Goal: Navigation & Orientation: Find specific page/section

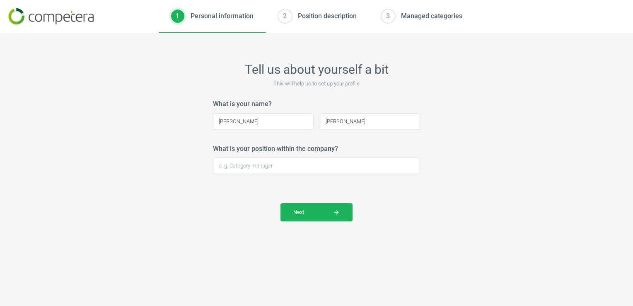
click at [61, 17] on img at bounding box center [50, 16] width 85 height 17
click at [269, 169] on input "What is your position within the company?" at bounding box center [316, 165] width 207 height 17
type input "Buying Admin Assistant"
click at [58, 19] on img at bounding box center [50, 16] width 85 height 17
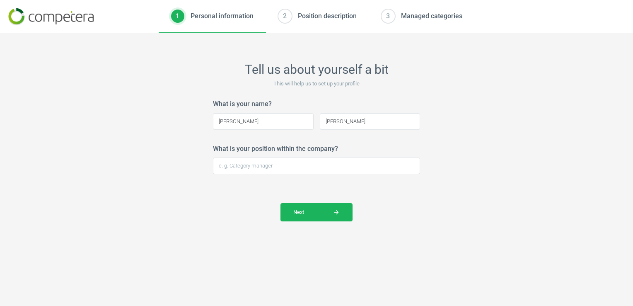
click at [18, 13] on img at bounding box center [50, 16] width 85 height 17
click at [285, 15] on div "2" at bounding box center [284, 16] width 13 height 13
click at [224, 15] on div "Personal information" at bounding box center [222, 16] width 63 height 9
click at [311, 168] on input "What is your position within the company?" at bounding box center [316, 165] width 207 height 17
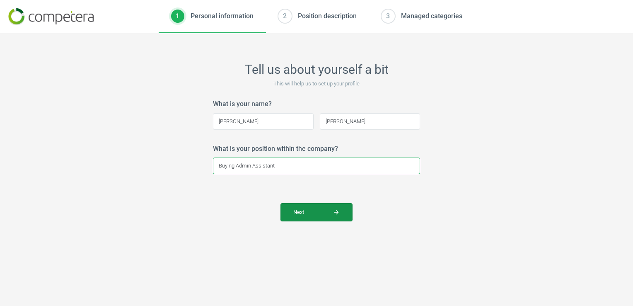
type input "Buying Admin Assistant"
click at [327, 210] on span "Next arrow_forward" at bounding box center [316, 211] width 46 height 7
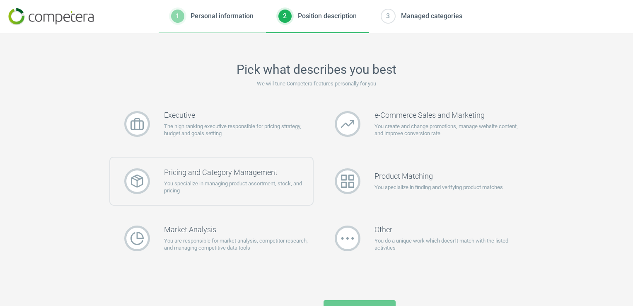
click at [242, 168] on h3 "Pricing and Category Management" at bounding box center [238, 172] width 149 height 9
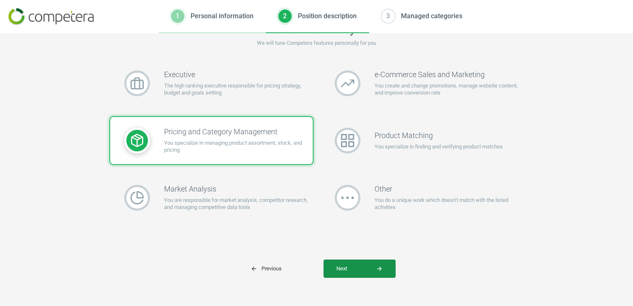
click at [356, 267] on span "Next arrow_forward" at bounding box center [359, 268] width 46 height 7
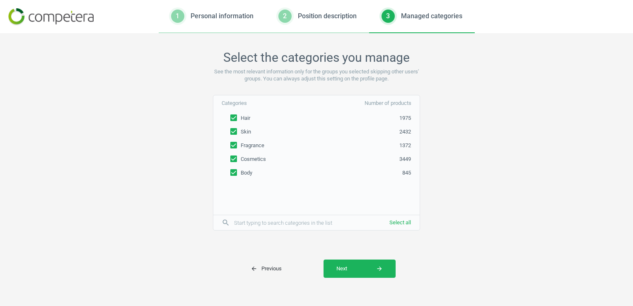
click at [356, 267] on span "Next arrow_forward" at bounding box center [359, 268] width 46 height 7
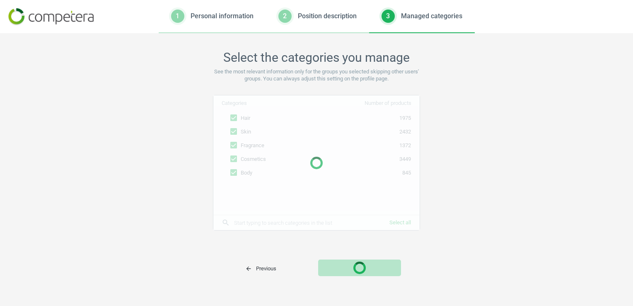
scroll to position [0, 0]
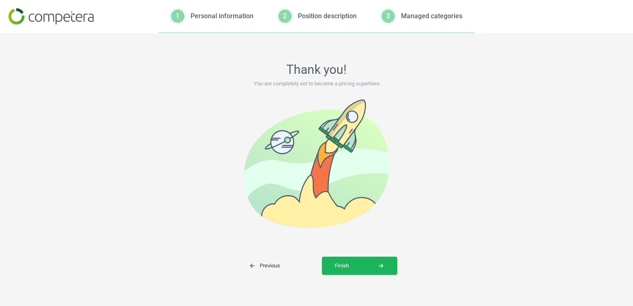
click at [356, 267] on span "Finish arrow_forward" at bounding box center [360, 265] width 50 height 7
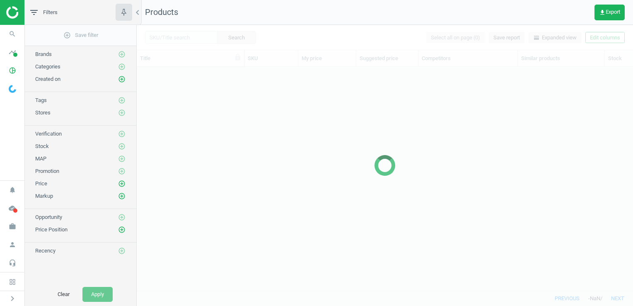
scroll to position [211, 490]
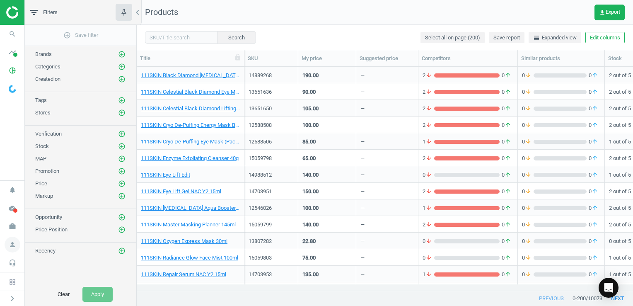
click at [12, 248] on icon "person" at bounding box center [13, 245] width 16 height 16
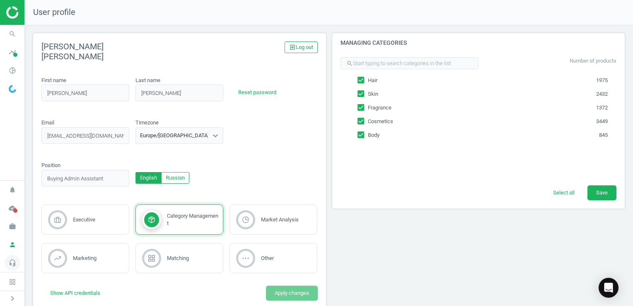
click at [12, 266] on icon "headset_mic" at bounding box center [13, 263] width 16 height 16
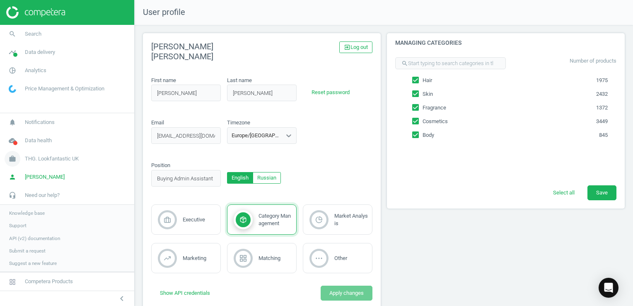
click at [42, 160] on span "THG. Lookfantastic UK" at bounding box center [52, 158] width 54 height 7
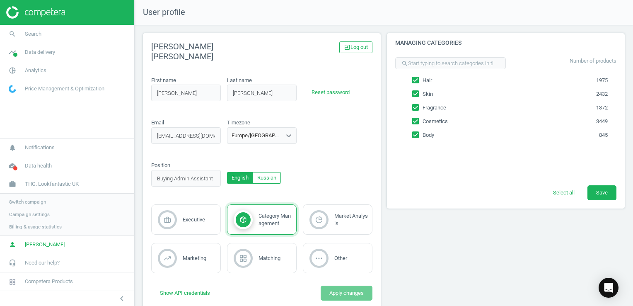
click at [27, 215] on span "Campaign settings" at bounding box center [29, 214] width 41 height 7
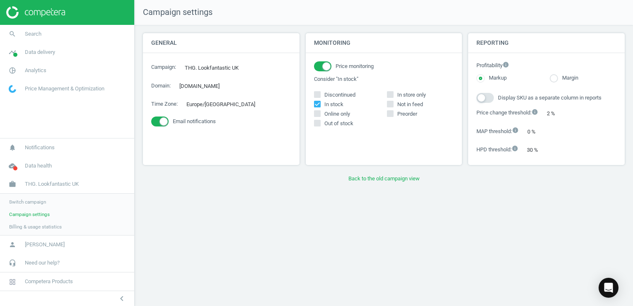
click at [12, 9] on img at bounding box center [35, 12] width 59 height 12
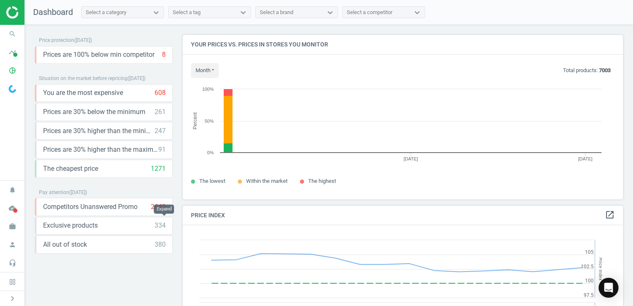
scroll to position [177, 447]
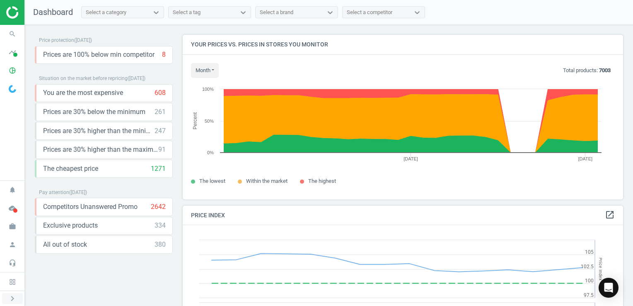
click at [10, 293] on button "chevron_right" at bounding box center [12, 298] width 21 height 11
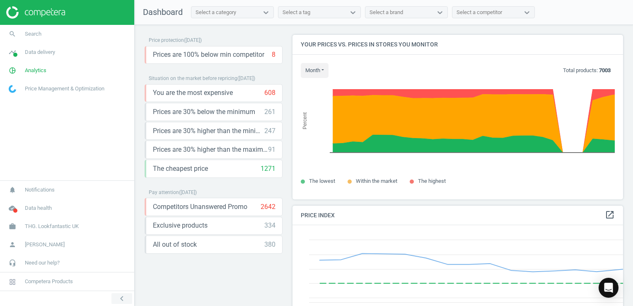
scroll to position [0, 0]
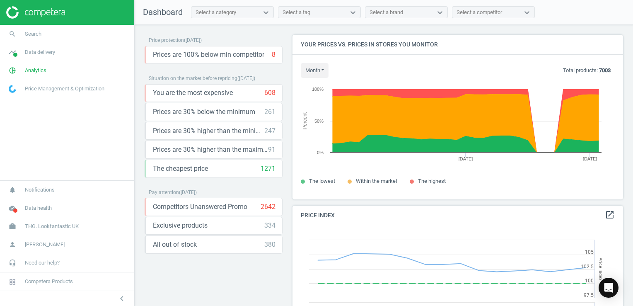
click at [36, 88] on span "Price Management & Optimization" at bounding box center [65, 88] width 80 height 7
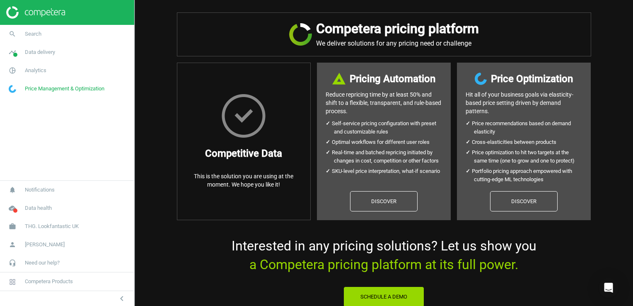
click at [36, 88] on span "Price Management & Optimization" at bounding box center [65, 88] width 80 height 7
click at [38, 49] on span "Data delivery" at bounding box center [40, 51] width 30 height 7
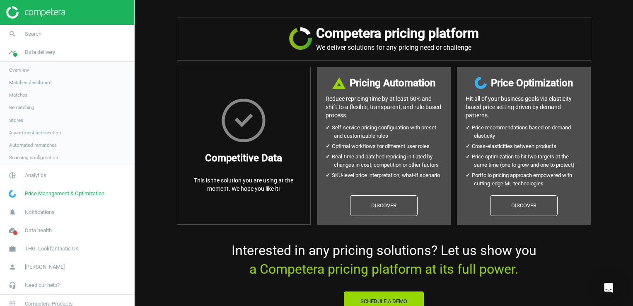
click at [21, 68] on span "Overview" at bounding box center [19, 70] width 20 height 7
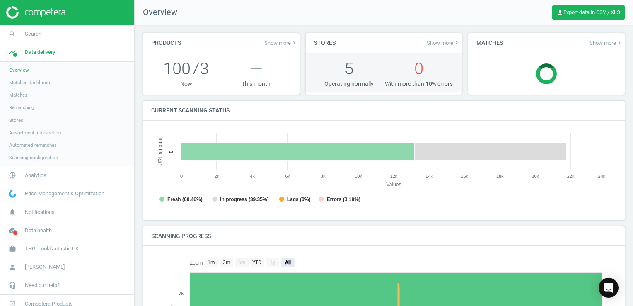
scroll to position [4, 4]
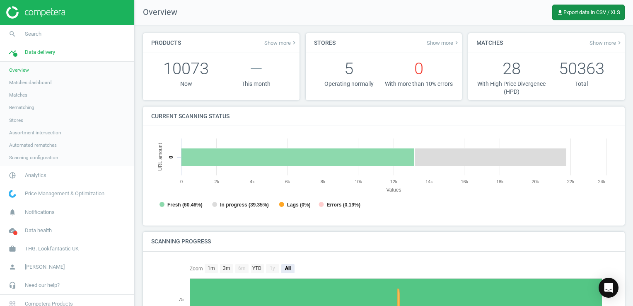
click at [564, 12] on span "get_app Export data in CSV / XLS" at bounding box center [588, 12] width 63 height 7
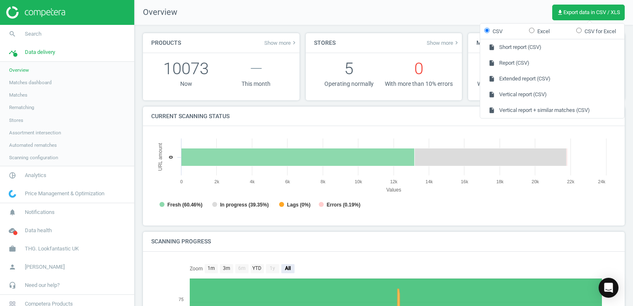
click at [518, 9] on nav "Overview get_app Export data in CSV / XLS" at bounding box center [384, 12] width 498 height 25
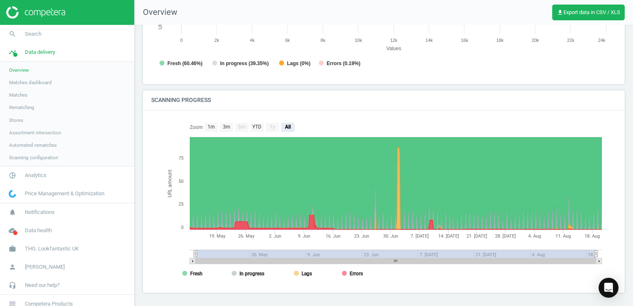
scroll to position [0, 0]
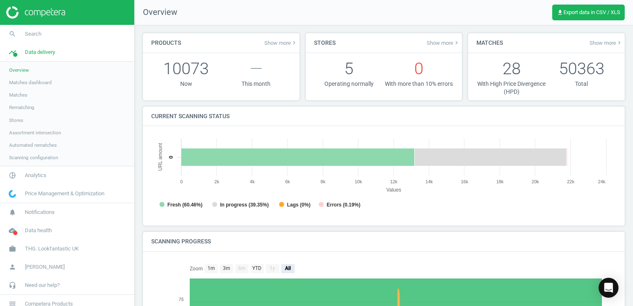
click at [35, 80] on span "Matches dashboard" at bounding box center [30, 82] width 43 height 7
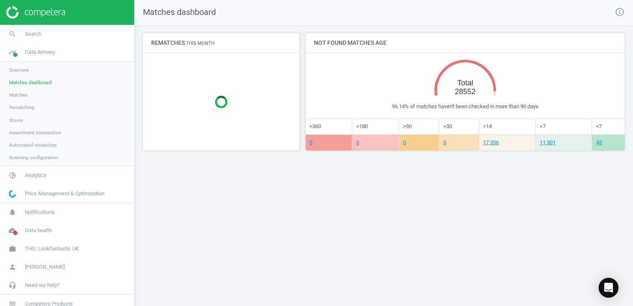
click at [19, 94] on span "Matches" at bounding box center [18, 95] width 18 height 7
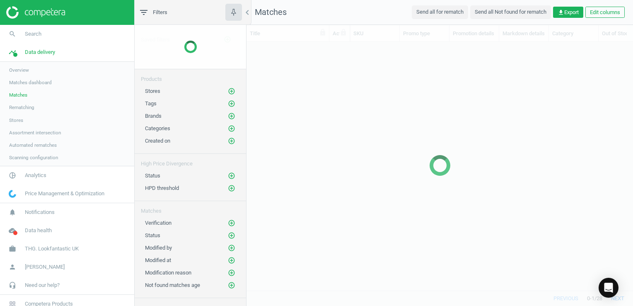
scroll to position [236, 380]
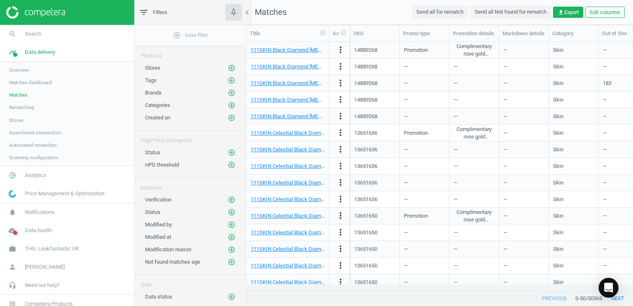
click at [19, 105] on span "Rematching" at bounding box center [21, 107] width 25 height 7
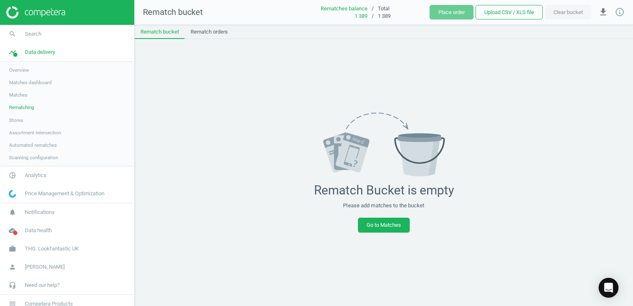
click at [15, 121] on span "Stores" at bounding box center [16, 120] width 14 height 7
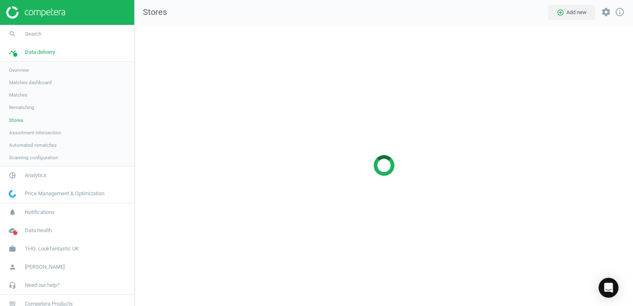
scroll to position [294, 511]
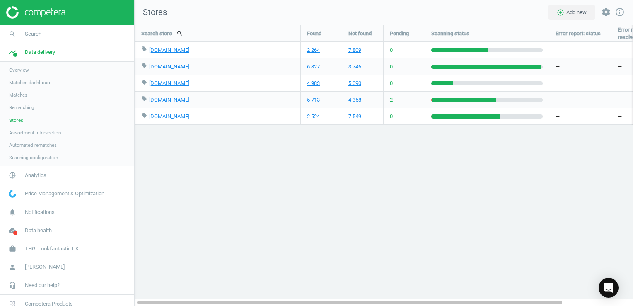
click at [16, 132] on span "Assortment intersection" at bounding box center [35, 132] width 52 height 7
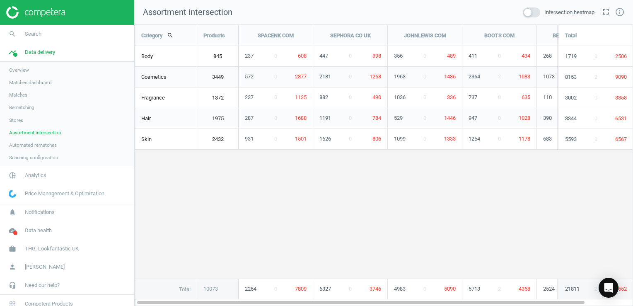
scroll to position [294, 511]
click at [16, 145] on span "Automated rematches" at bounding box center [33, 145] width 48 height 7
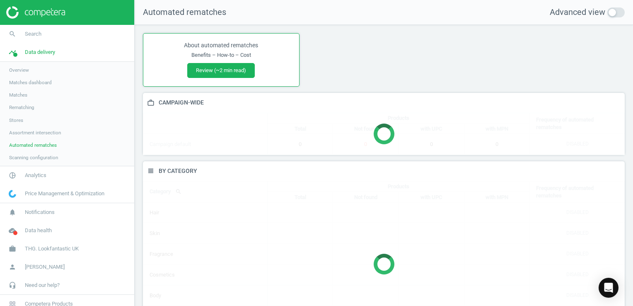
scroll to position [198, 488]
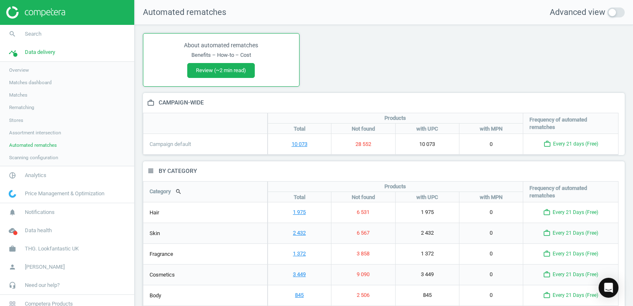
click at [17, 159] on span "Scanning configuration" at bounding box center [33, 157] width 49 height 7
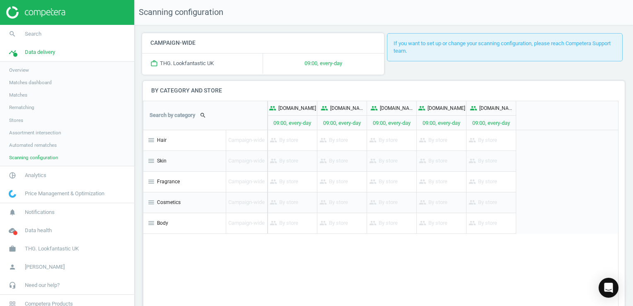
click at [20, 68] on span "Overview" at bounding box center [19, 70] width 20 height 7
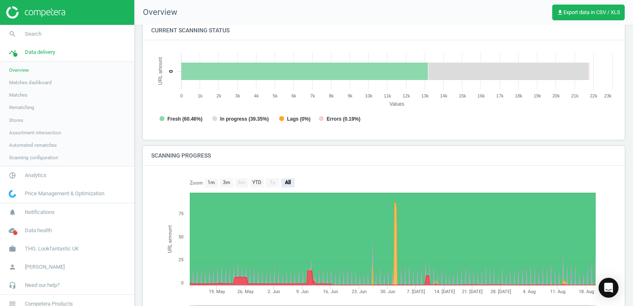
scroll to position [142, 0]
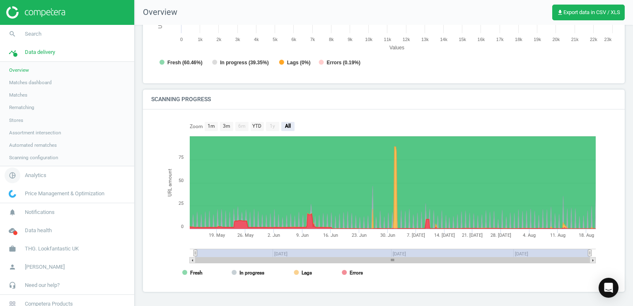
click at [31, 178] on span "Analytics" at bounding box center [36, 175] width 22 height 7
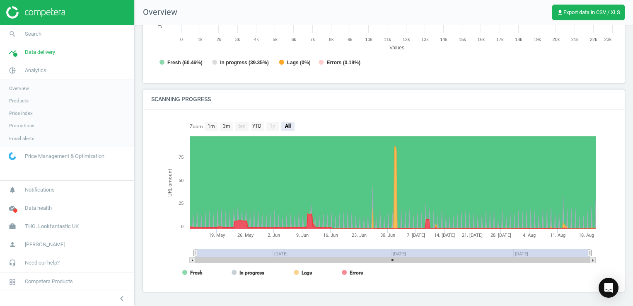
click at [18, 99] on span "Products" at bounding box center [18, 100] width 19 height 7
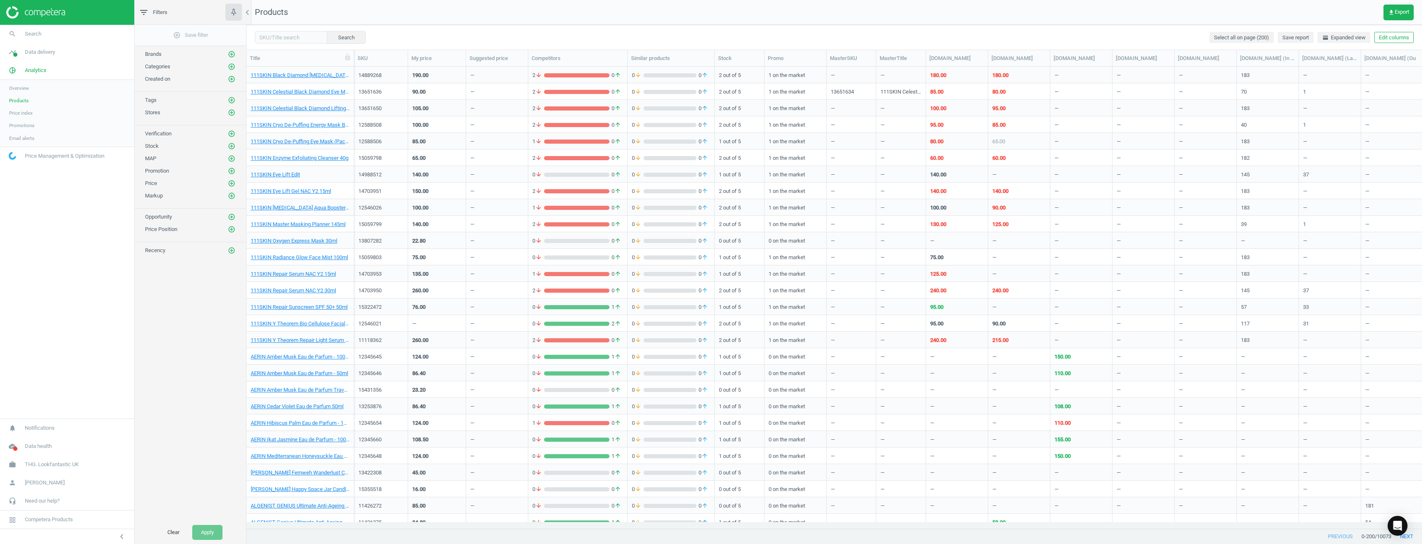
scroll to position [450, 1169]
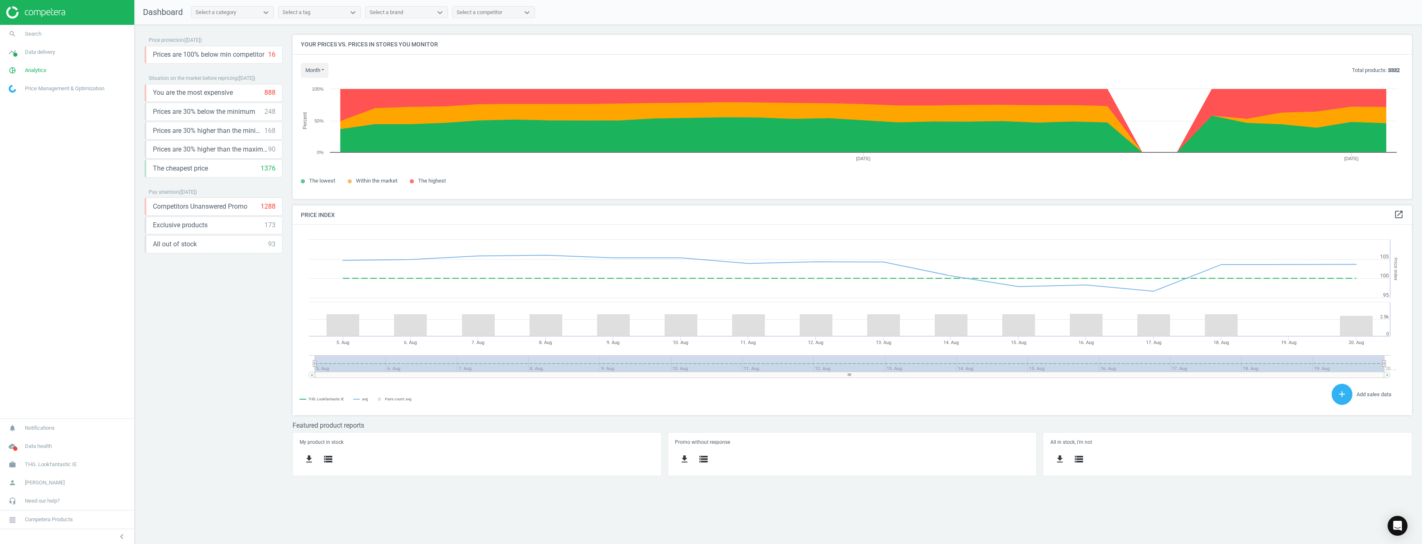
scroll to position [203, 1132]
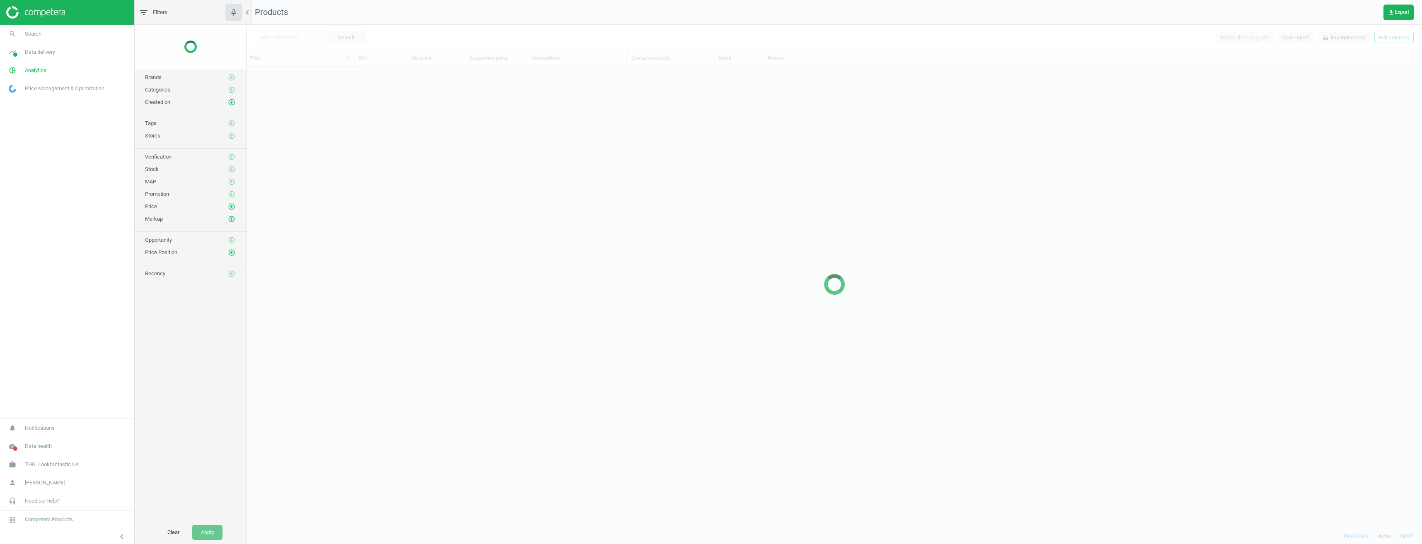
scroll to position [450, 1169]
